Goal: Information Seeking & Learning: Check status

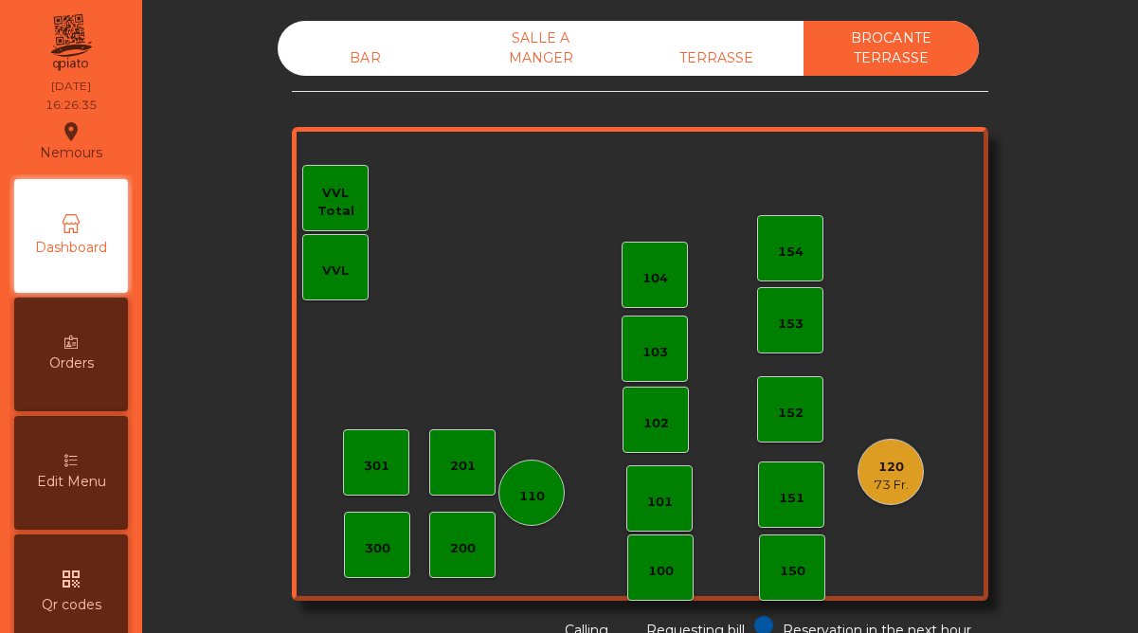
scroll to position [977, 0]
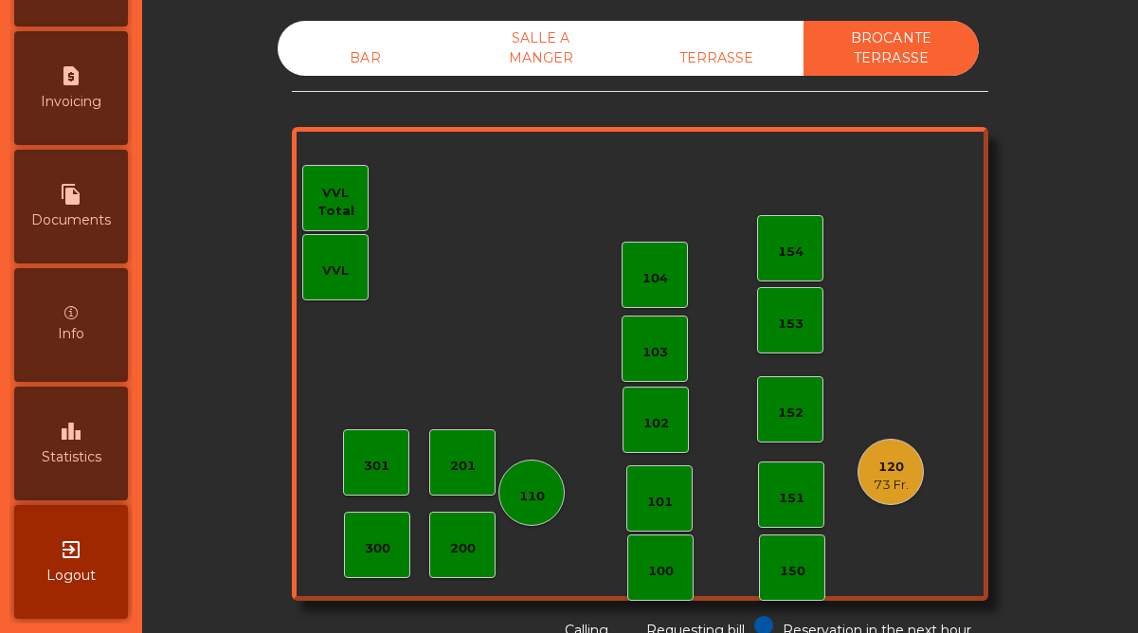
click at [82, 425] on div "leaderboard Statistics" at bounding box center [71, 444] width 114 height 114
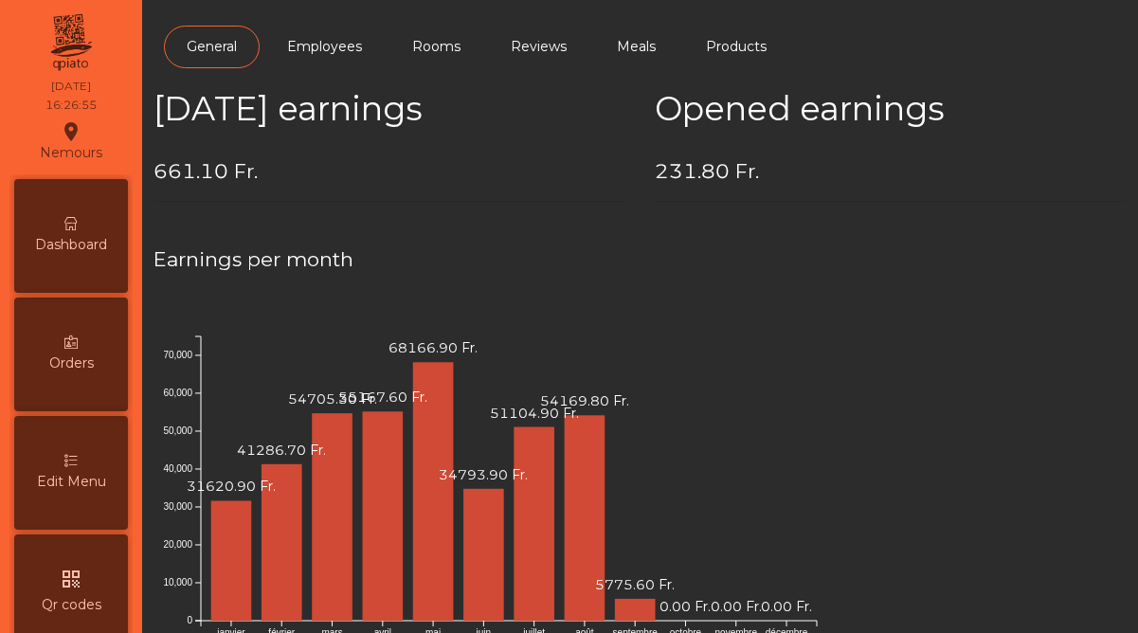
click at [75, 245] on span "Dashboard" at bounding box center [71, 245] width 72 height 20
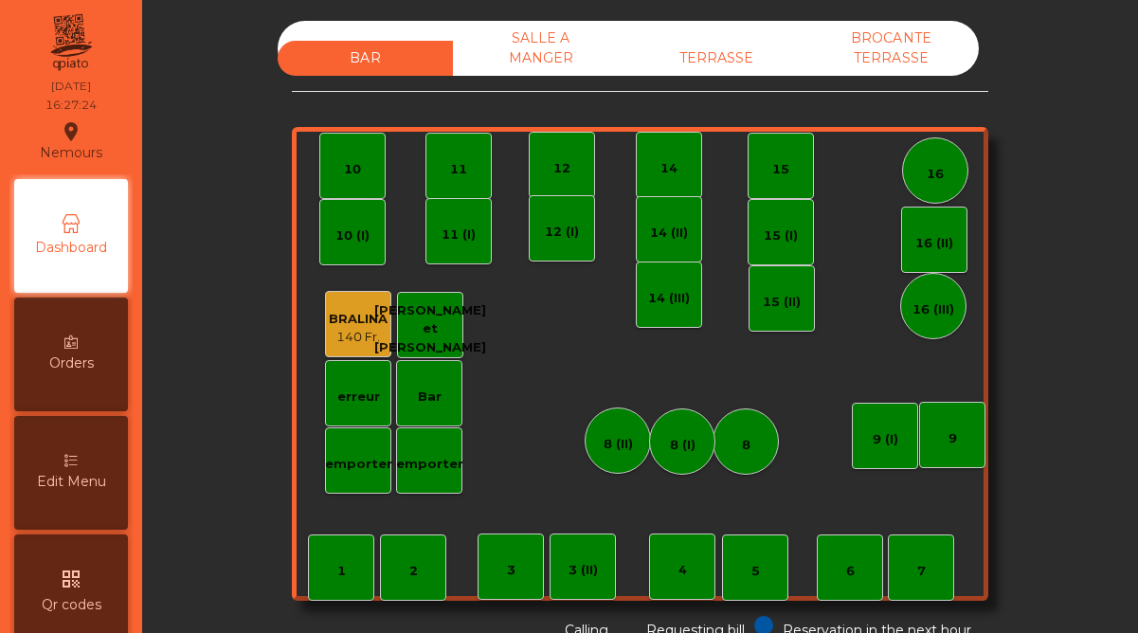
click at [524, 61] on div "SALLE A MANGER" at bounding box center [540, 48] width 175 height 55
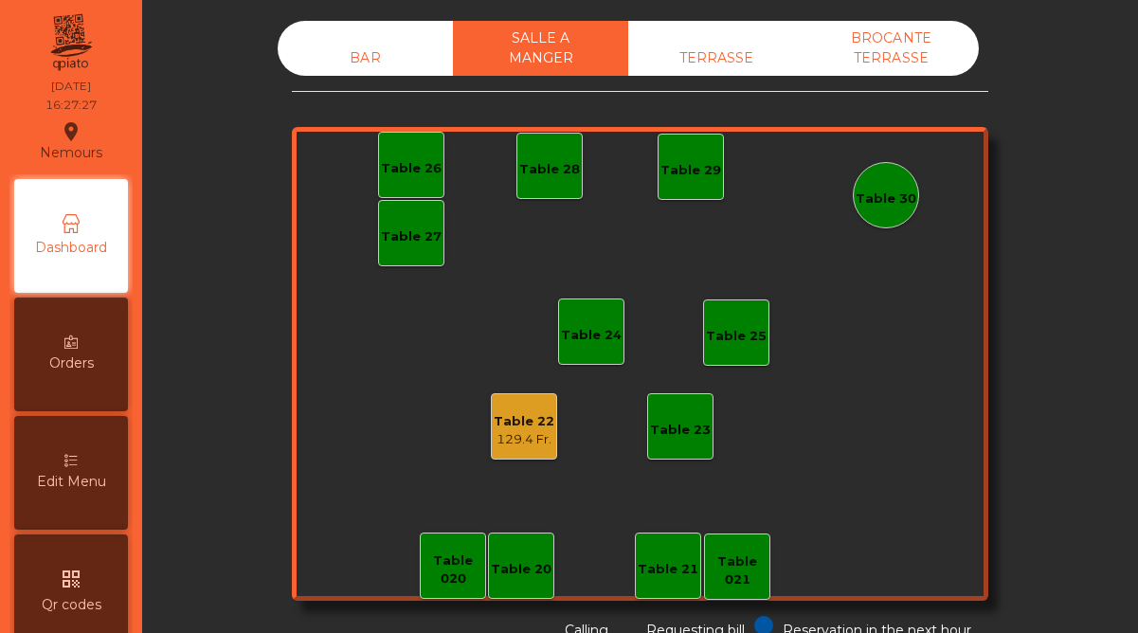
click at [713, 52] on div "TERRASSE" at bounding box center [715, 58] width 175 height 35
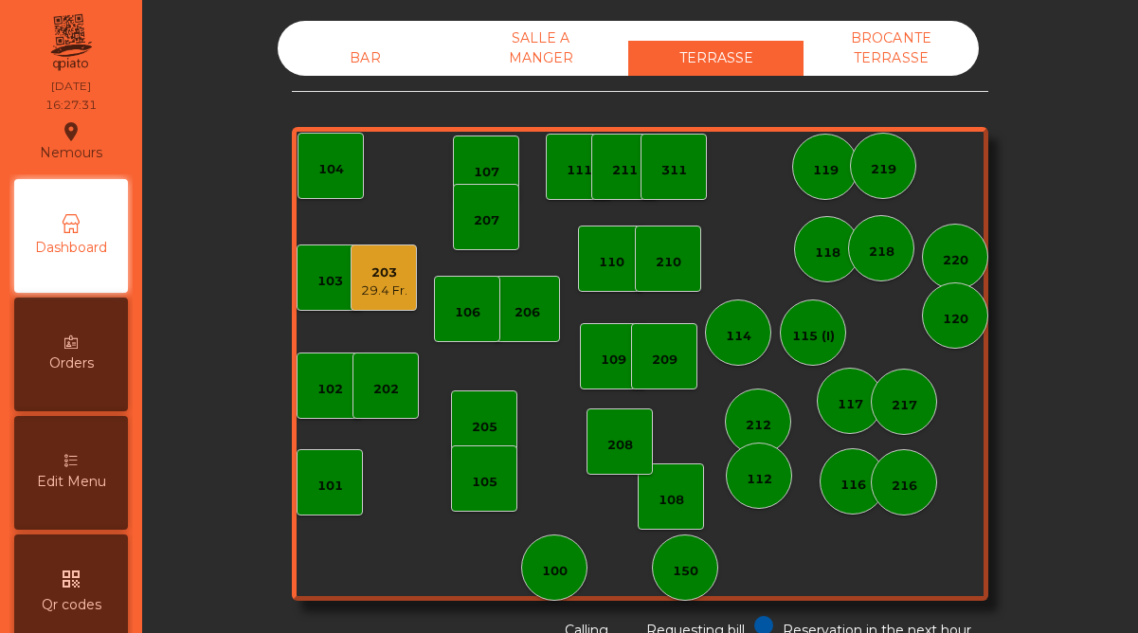
click at [914, 45] on div "BROCANTE TERRASSE" at bounding box center [891, 48] width 175 height 55
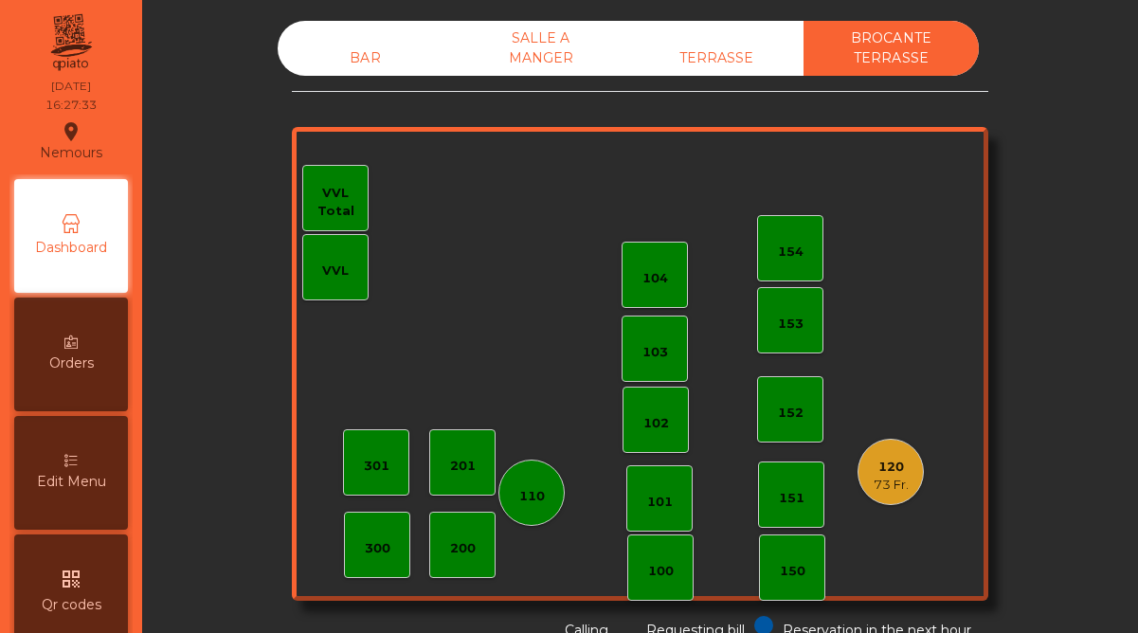
click at [66, 214] on icon at bounding box center [71, 223] width 19 height 19
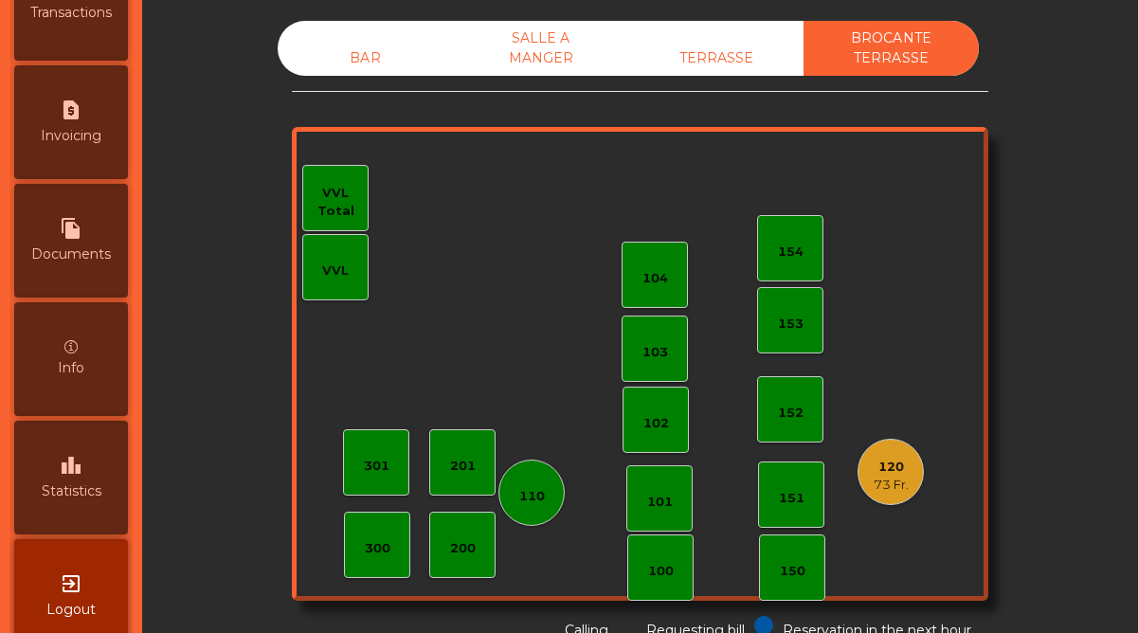
scroll to position [977, 0]
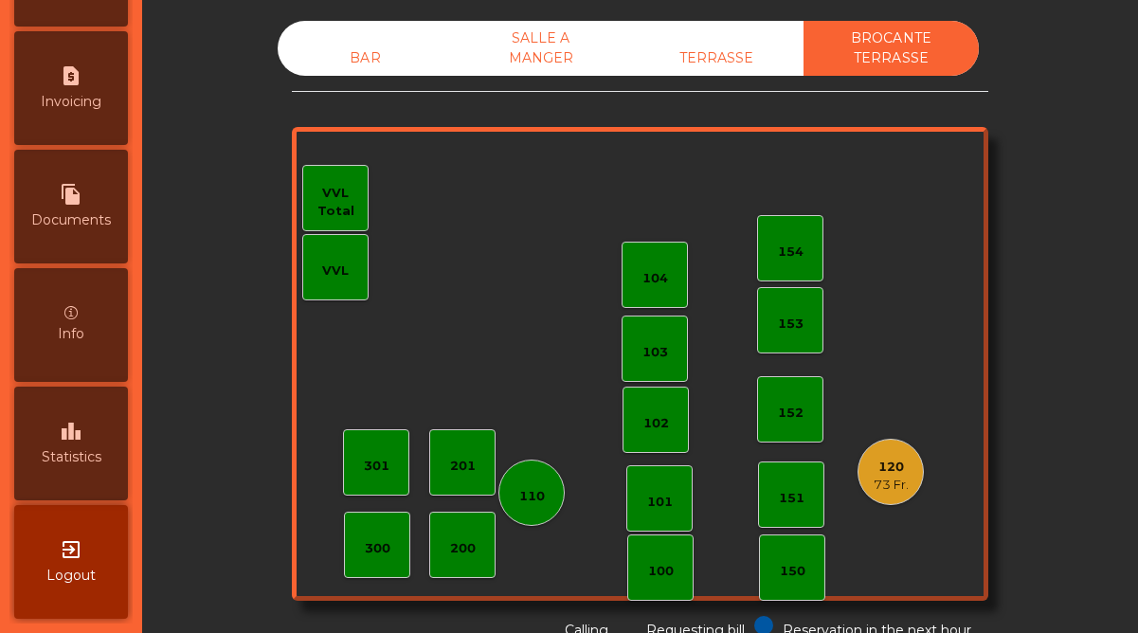
click at [87, 454] on span "Statistics" at bounding box center [72, 457] width 60 height 20
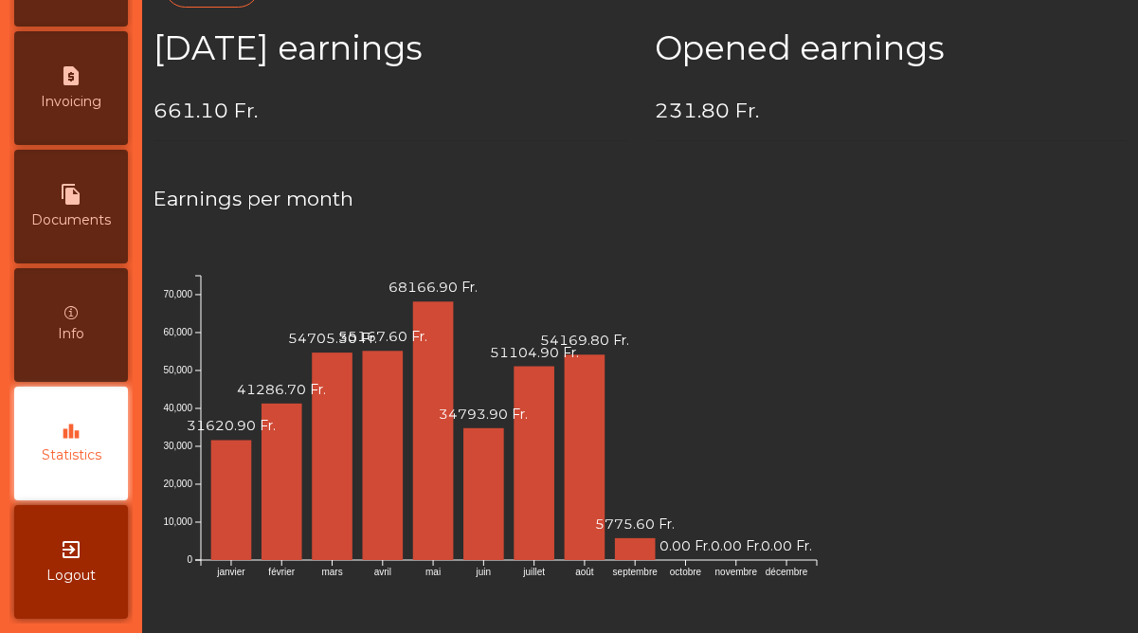
scroll to position [66, 0]
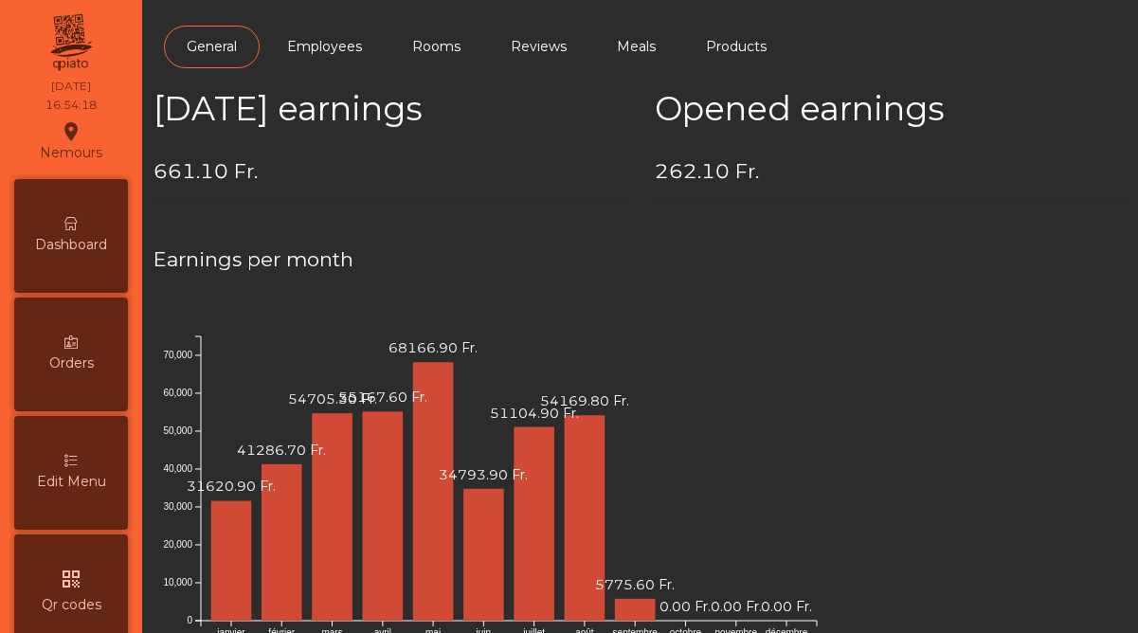
click at [82, 223] on div "Dashboard" at bounding box center [71, 236] width 114 height 114
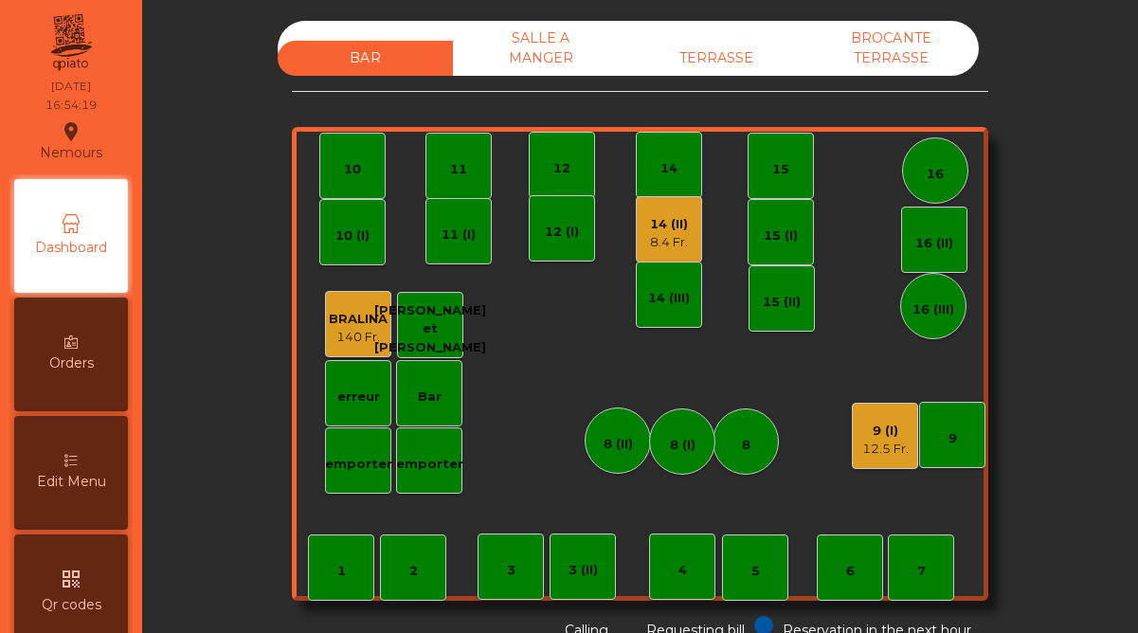
click at [676, 239] on div "8.4 Fr." at bounding box center [669, 242] width 38 height 19
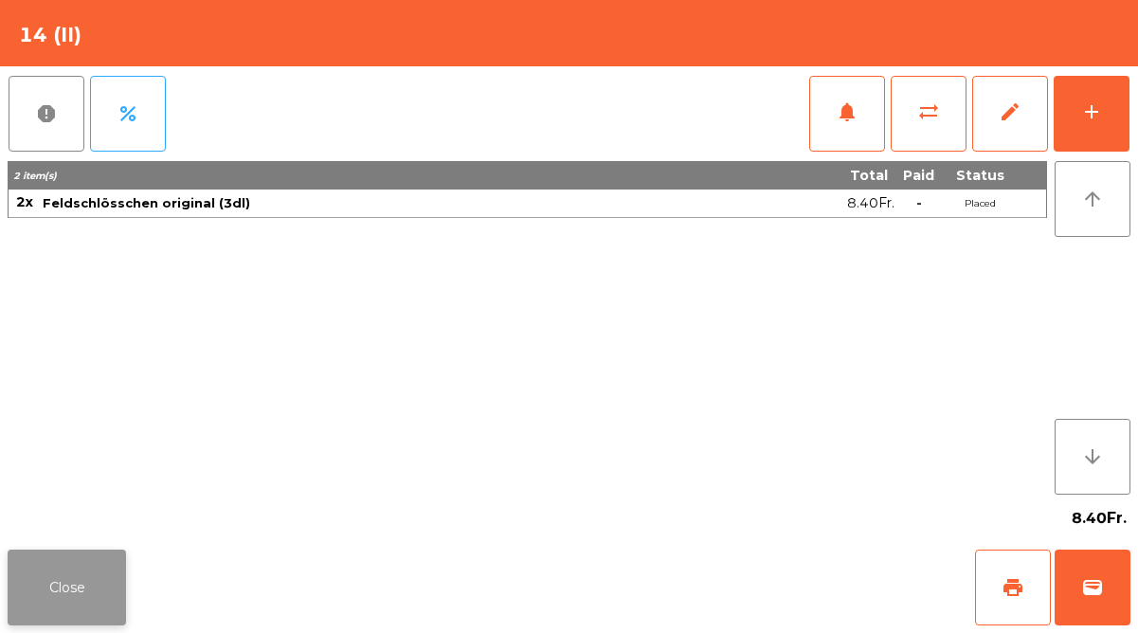
click at [104, 603] on button "Close" at bounding box center [67, 588] width 118 height 76
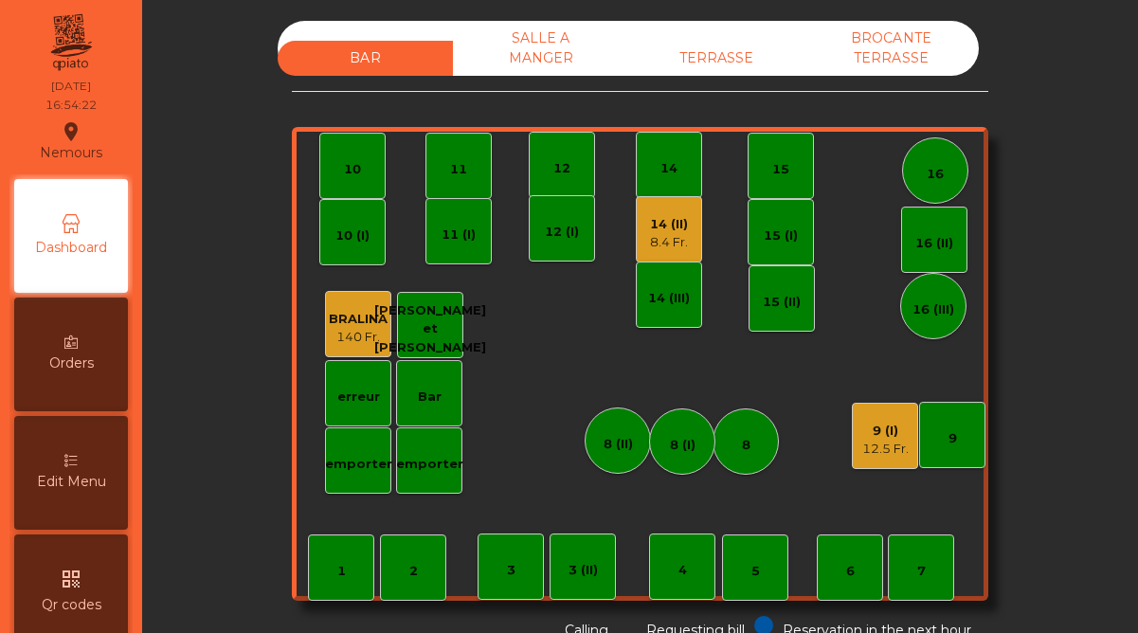
click at [877, 431] on div "9 (I)" at bounding box center [885, 431] width 46 height 19
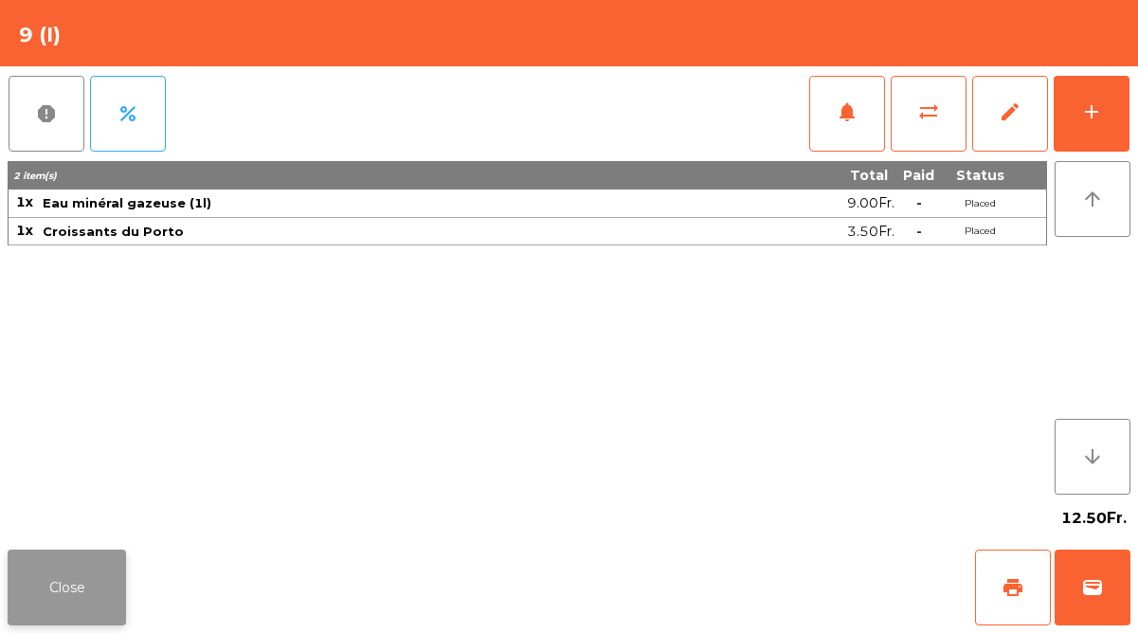
click at [65, 571] on button "Close" at bounding box center [67, 588] width 118 height 76
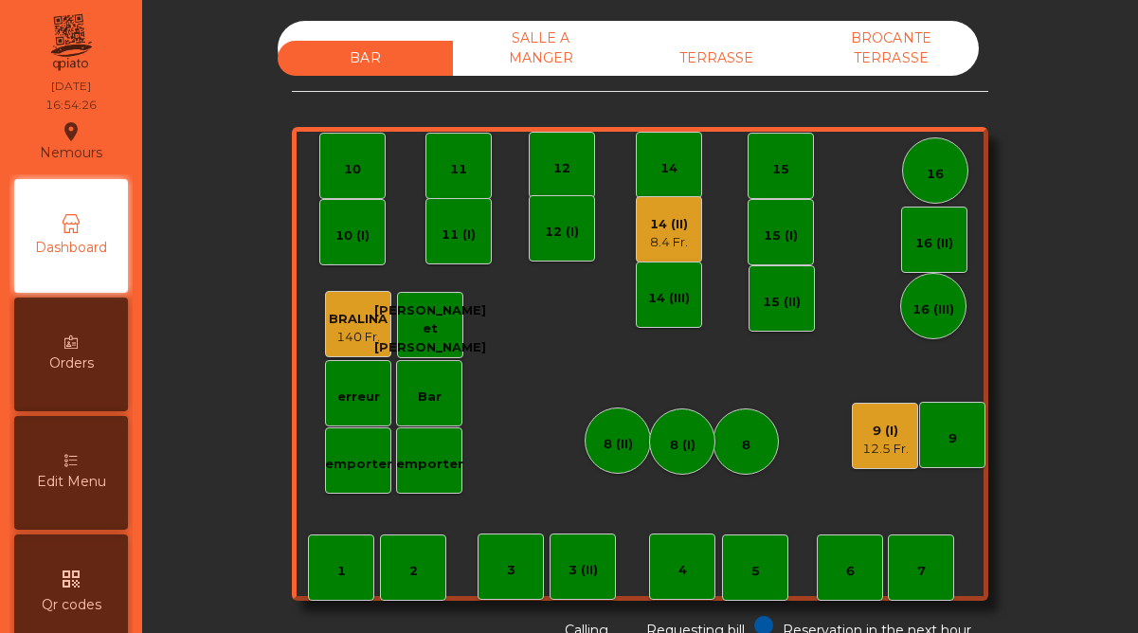
click at [698, 51] on div "TERRASSE" at bounding box center [715, 58] width 175 height 35
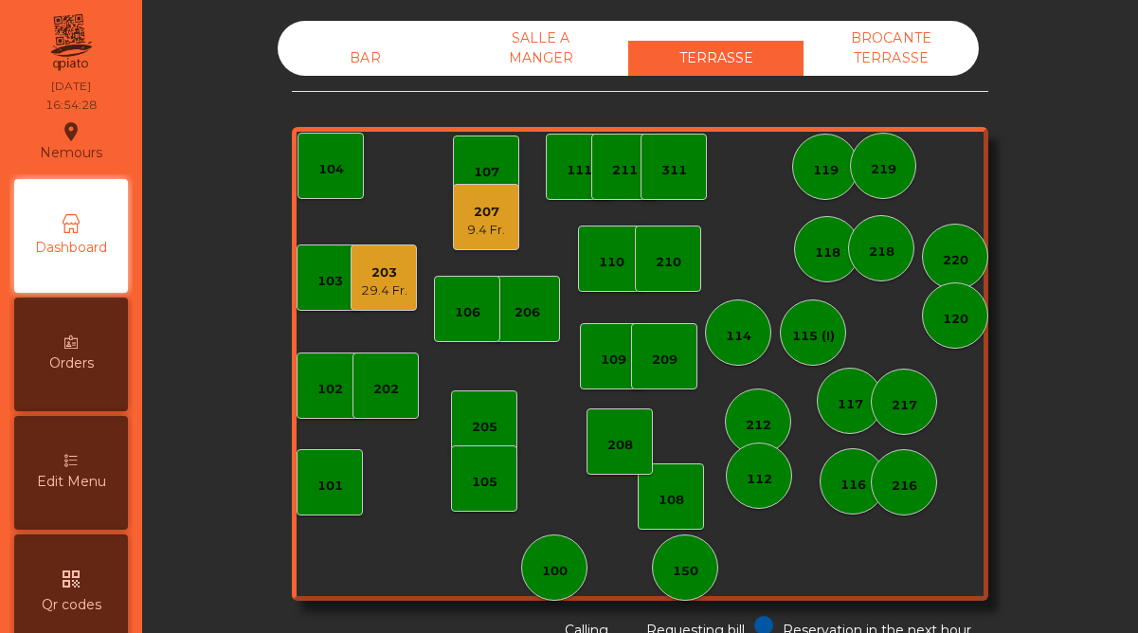
click at [494, 229] on div "9.4 Fr." at bounding box center [486, 230] width 38 height 19
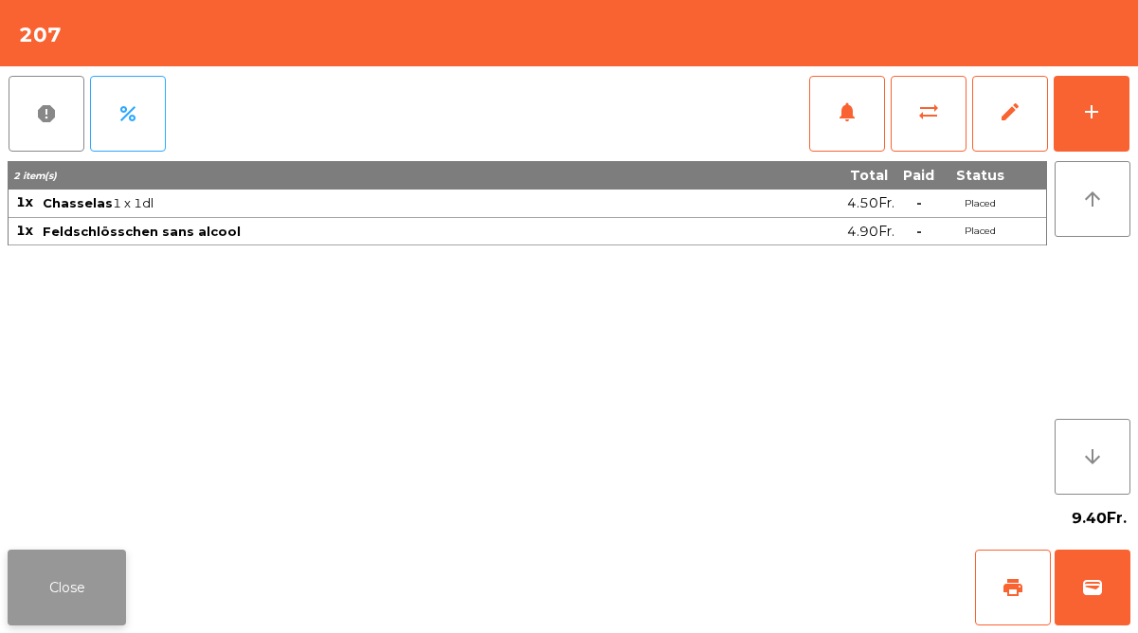
click at [112, 589] on button "Close" at bounding box center [67, 588] width 118 height 76
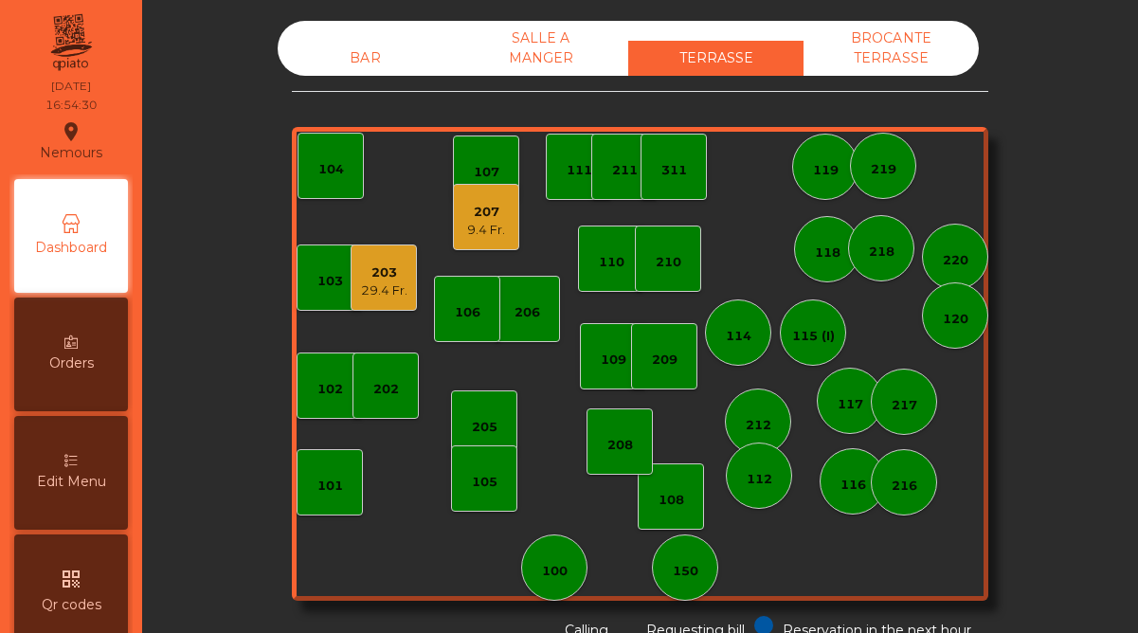
click at [373, 291] on div "29.4 Fr." at bounding box center [384, 290] width 46 height 19
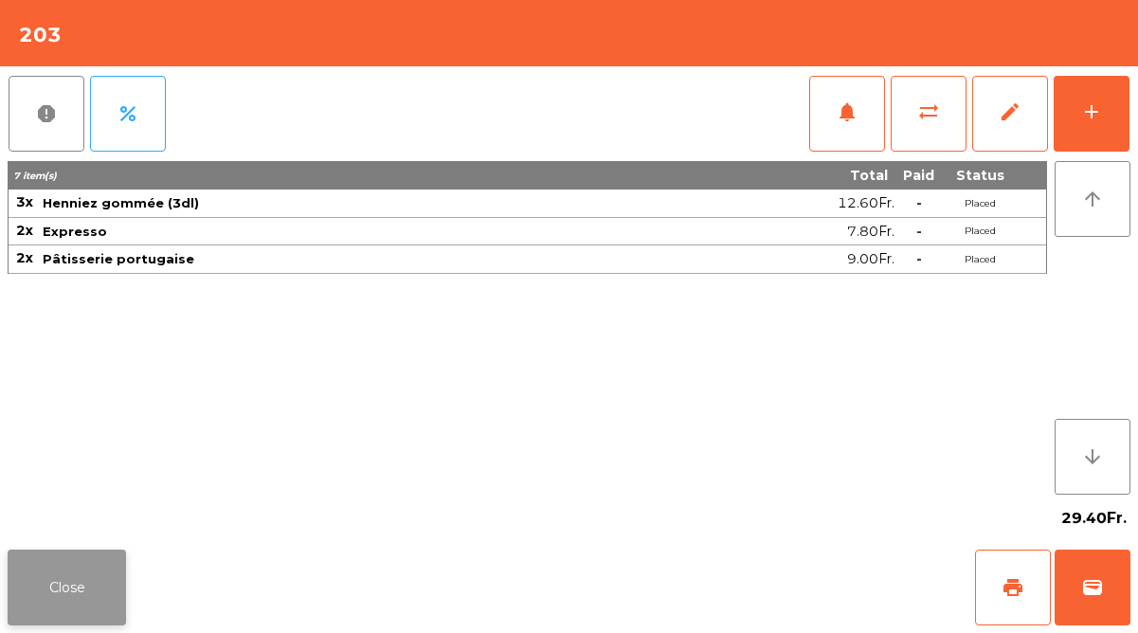
click at [76, 584] on button "Close" at bounding box center [67, 588] width 118 height 76
